Goal: Task Accomplishment & Management: Manage account settings

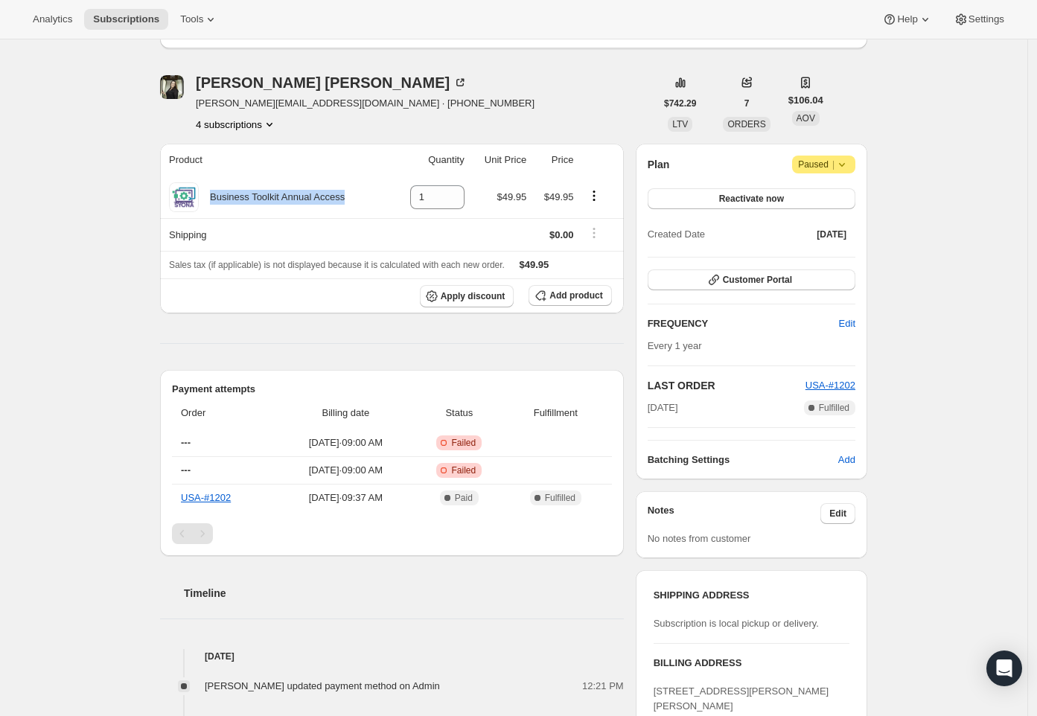
scroll to position [301, 0]
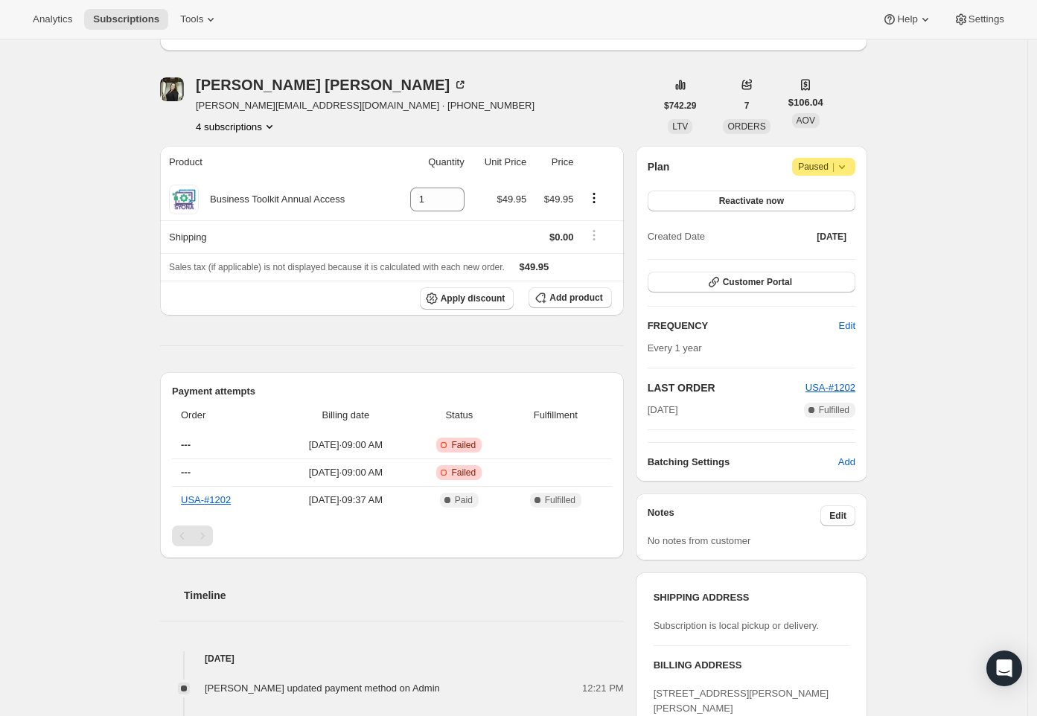
click at [845, 167] on icon at bounding box center [842, 167] width 6 height 4
click at [727, 163] on div "Plan Attention Paused |" at bounding box center [752, 167] width 208 height 18
click at [727, 203] on span "Reactivate now" at bounding box center [751, 201] width 65 height 12
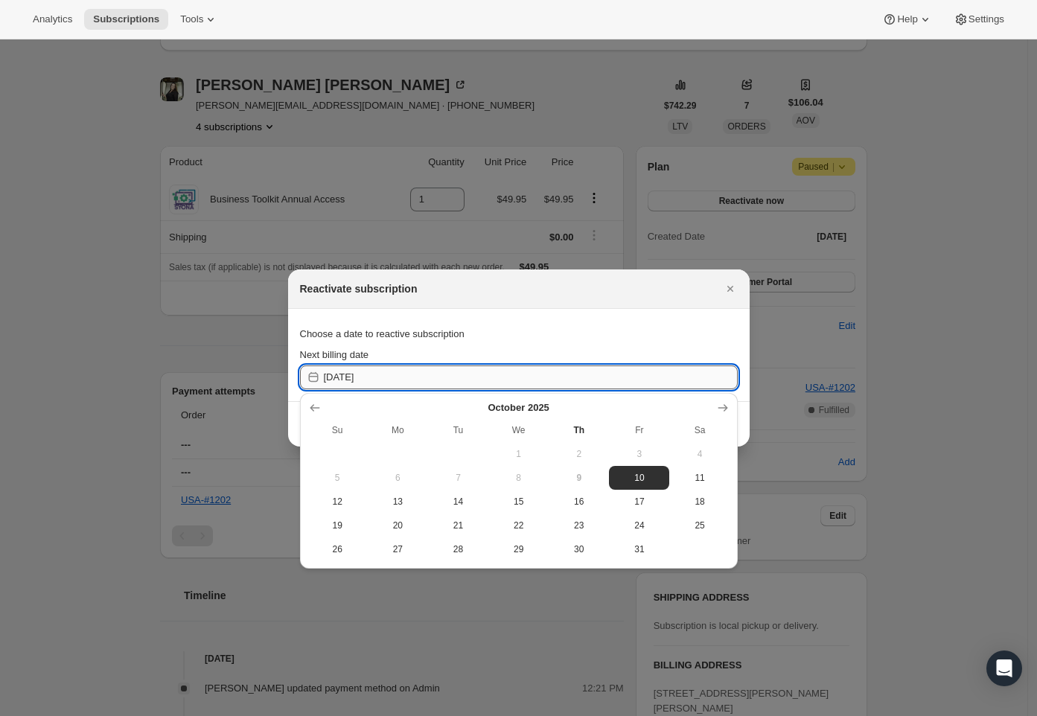
click at [441, 384] on input "[DATE]" at bounding box center [531, 377] width 414 height 24
click at [578, 478] on span "9" at bounding box center [579, 478] width 48 height 12
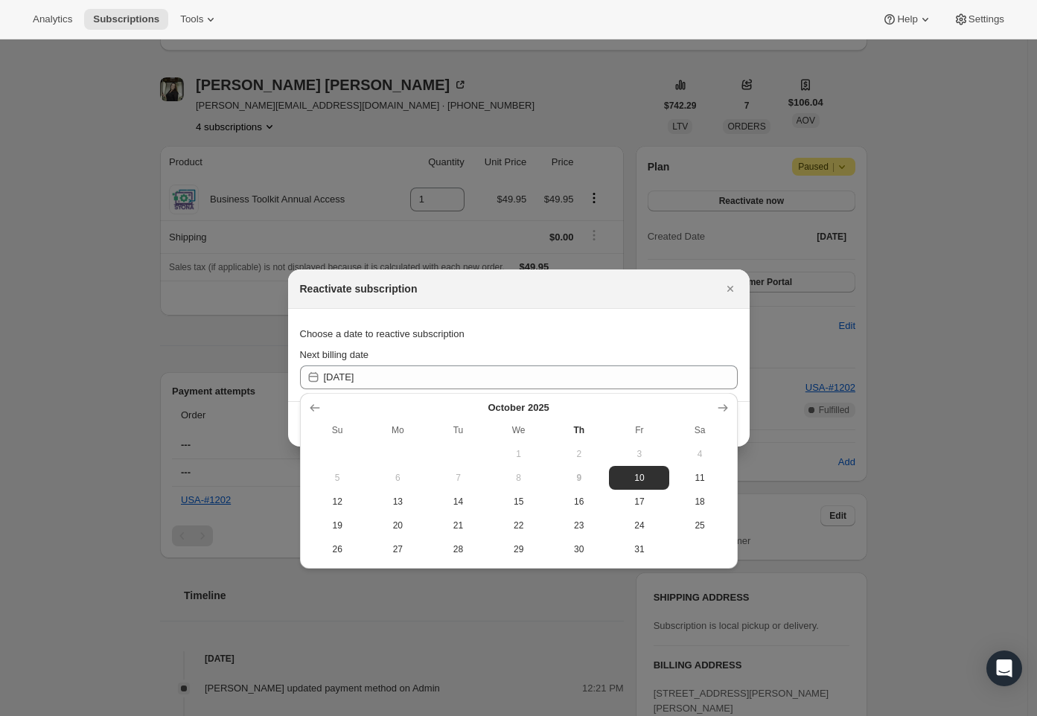
click at [611, 303] on div "Reactivate subscription" at bounding box center [518, 288] width 461 height 39
click at [601, 336] on div "Choose a date to reactive subscription" at bounding box center [519, 334] width 438 height 27
click at [702, 335] on div "Choose a date to reactive subscription" at bounding box center [519, 334] width 438 height 27
click at [739, 350] on section "Choose a date to reactive subscription Next billing date [DATE]" at bounding box center [518, 355] width 461 height 92
click at [741, 427] on div "Never mind Save" at bounding box center [518, 423] width 461 height 45
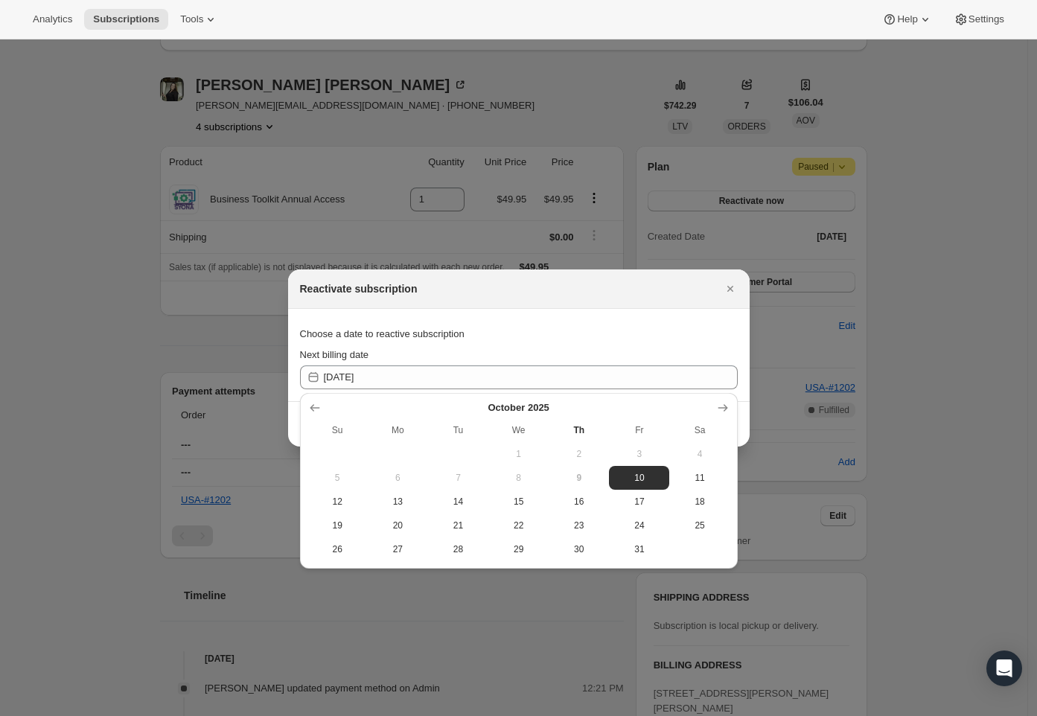
click at [676, 297] on div "Reactivate subscription" at bounding box center [518, 288] width 461 height 39
click at [630, 482] on span "10" at bounding box center [639, 478] width 48 height 12
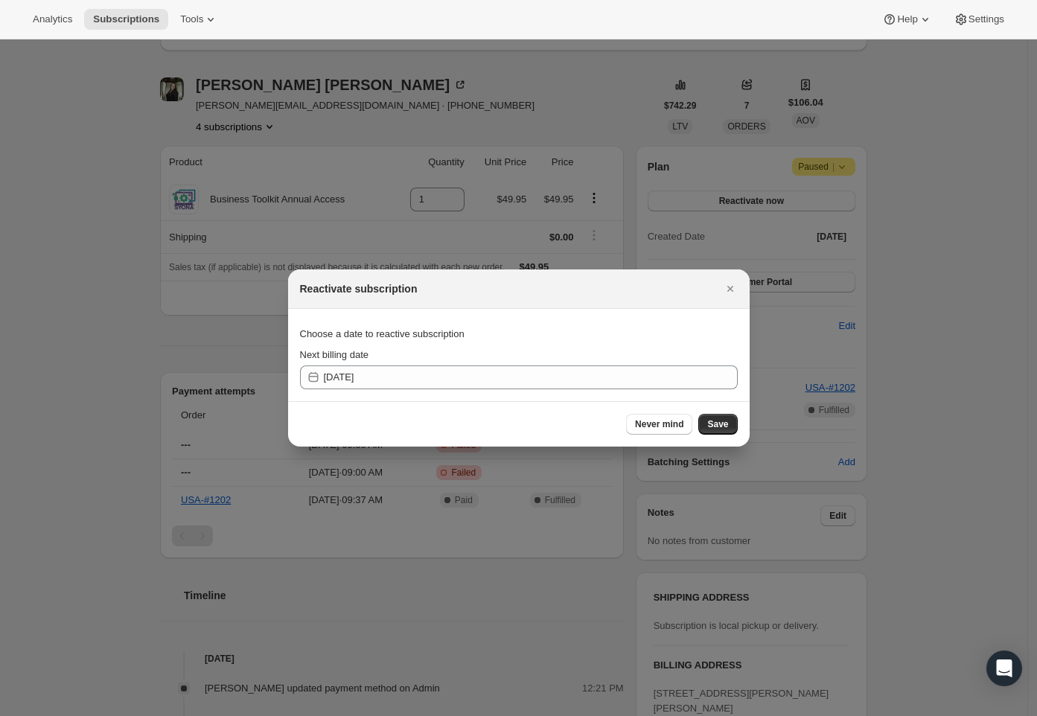
click at [464, 410] on div "Never mind Save" at bounding box center [518, 423] width 461 height 45
click at [724, 421] on span "Save" at bounding box center [717, 424] width 21 height 12
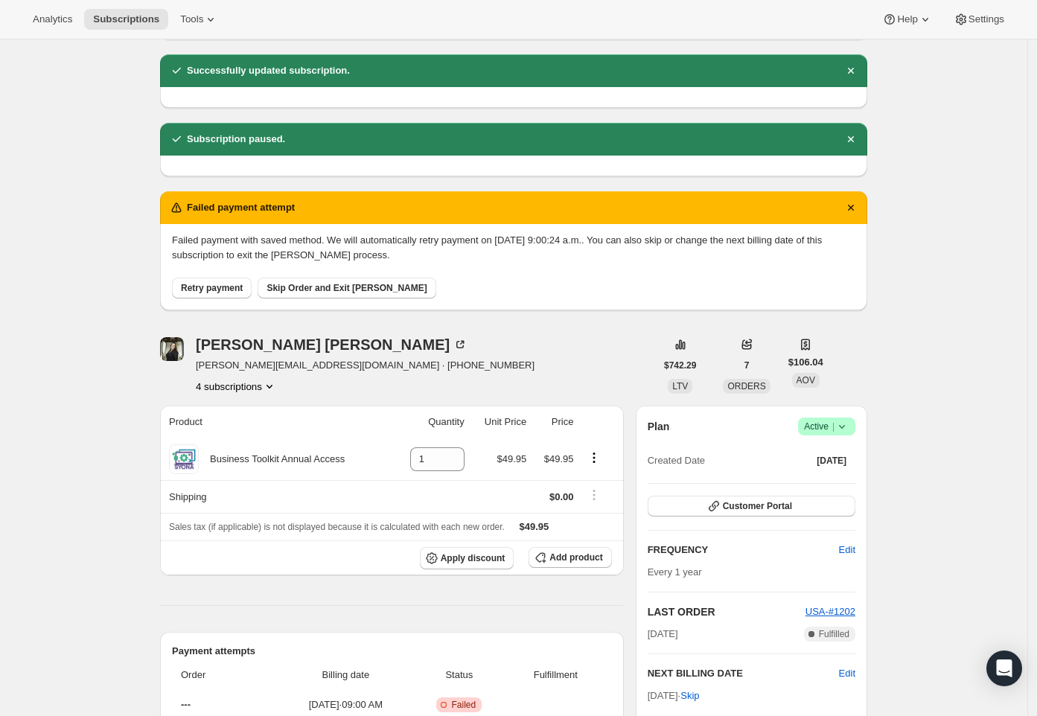
scroll to position [0, 0]
